Goal: Navigation & Orientation: Find specific page/section

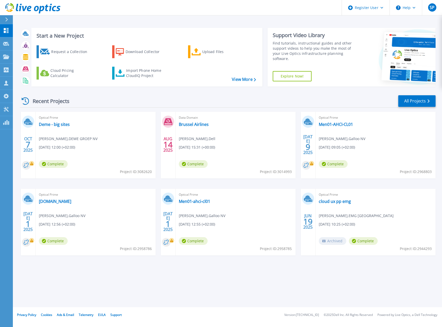
drag, startPoint x: 33, startPoint y: 101, endPoint x: 102, endPoint y: 100, distance: 68.5
click at [102, 100] on div "Recent Projects All Projects" at bounding box center [228, 101] width 416 height 13
drag, startPoint x: 91, startPoint y: 102, endPoint x: 40, endPoint y: 102, distance: 51.7
click at [40, 102] on div "Recent Projects All Projects" at bounding box center [228, 101] width 416 height 13
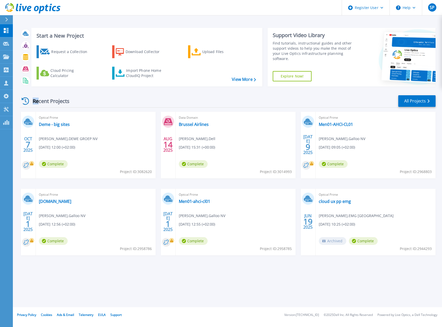
click at [40, 102] on div "Recent Projects" at bounding box center [48, 101] width 57 height 13
drag, startPoint x: 35, startPoint y: 102, endPoint x: 86, endPoint y: 102, distance: 50.7
click at [86, 102] on div "Recent Projects All Projects" at bounding box center [228, 101] width 416 height 13
drag, startPoint x: 76, startPoint y: 104, endPoint x: 71, endPoint y: 100, distance: 5.9
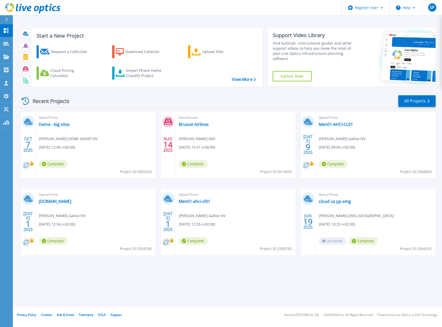
click at [71, 100] on div "Recent Projects" at bounding box center [48, 101] width 57 height 13
